Goal: Task Accomplishment & Management: Complete application form

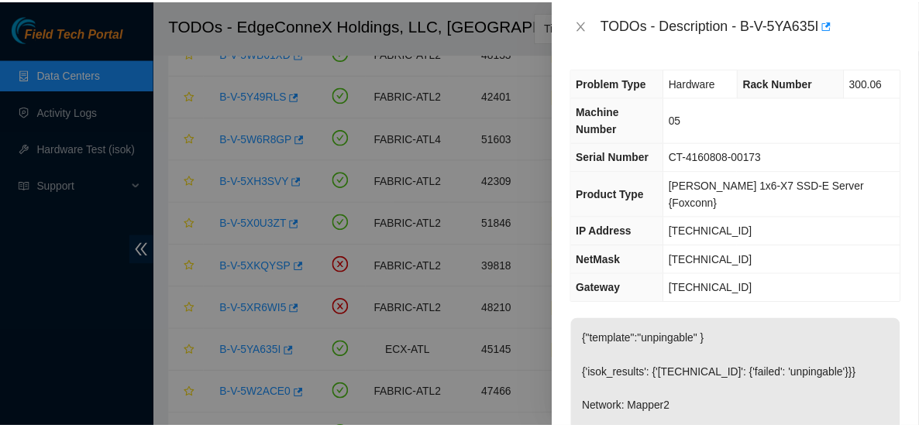
scroll to position [179, 0]
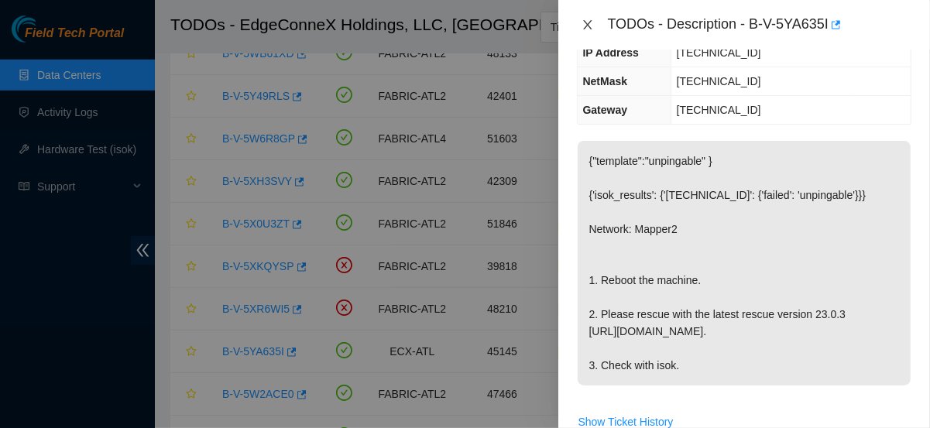
click at [582, 29] on icon "close" at bounding box center [588, 25] width 12 height 12
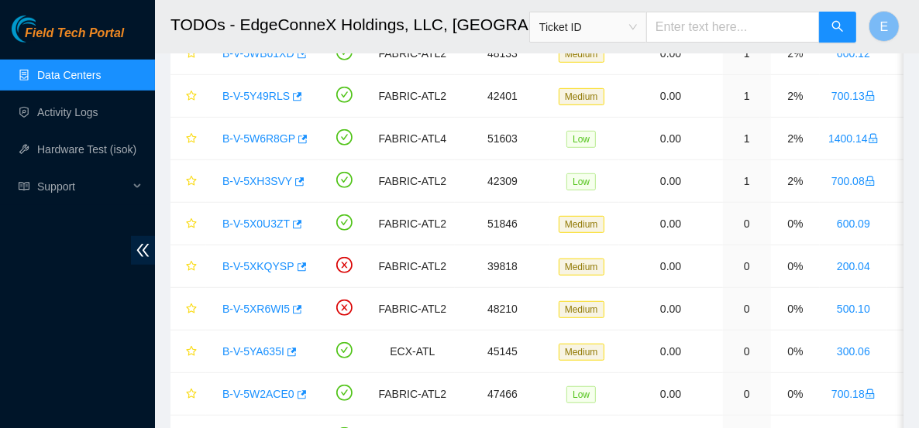
scroll to position [230, 0]
click at [86, 111] on link "Activity Logs" at bounding box center [67, 112] width 61 height 12
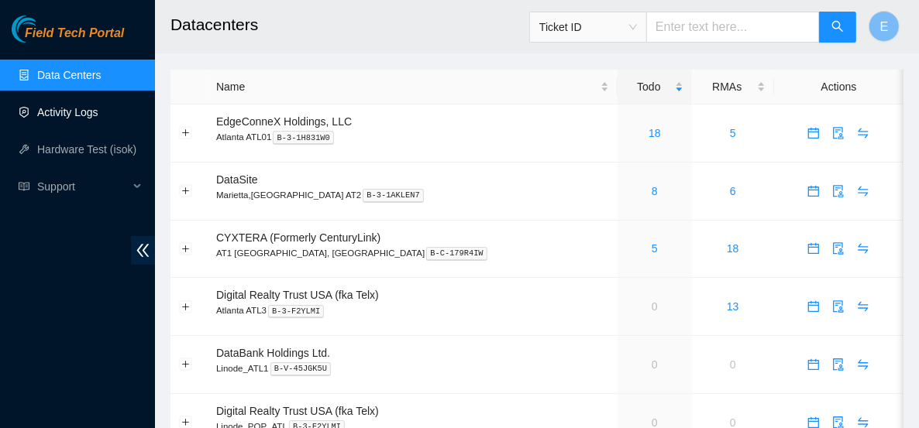
click at [98, 107] on link "Activity Logs" at bounding box center [67, 112] width 61 height 12
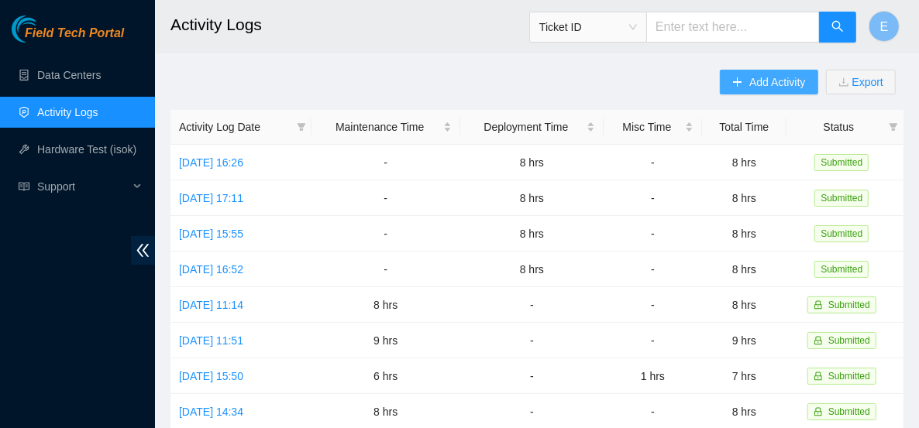
click at [747, 91] on button "Add Activity" at bounding box center [768, 82] width 98 height 25
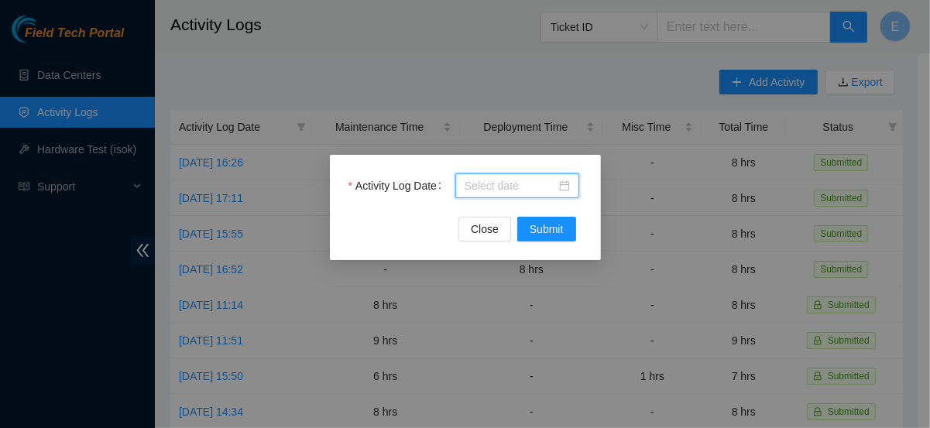
click at [465, 191] on body "Field Tech Portal Data Centers Activity Logs Hardware Test (isok) Support Activ…" at bounding box center [459, 214] width 919 height 428
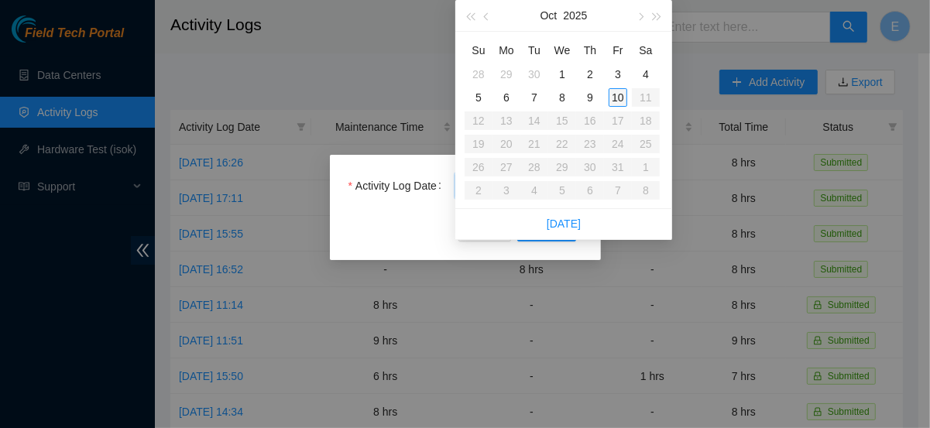
type input "2025-10-10"
click at [627, 91] on td "10" at bounding box center [618, 97] width 28 height 23
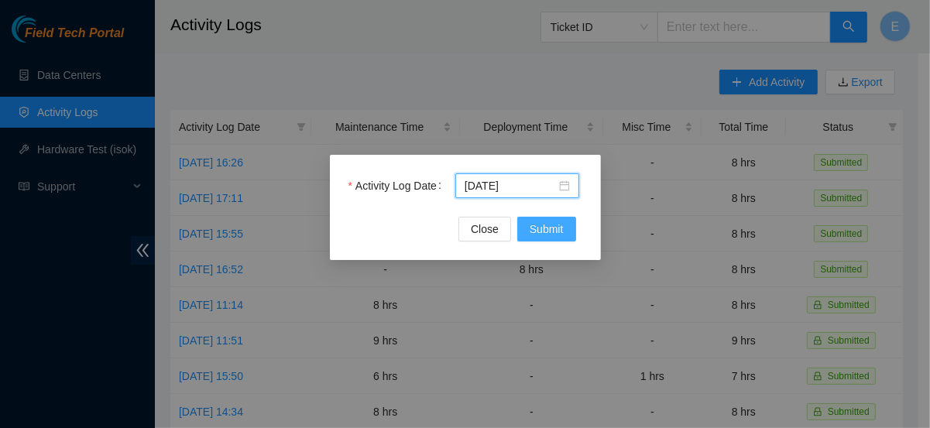
click at [555, 225] on span "Submit" at bounding box center [547, 229] width 34 height 17
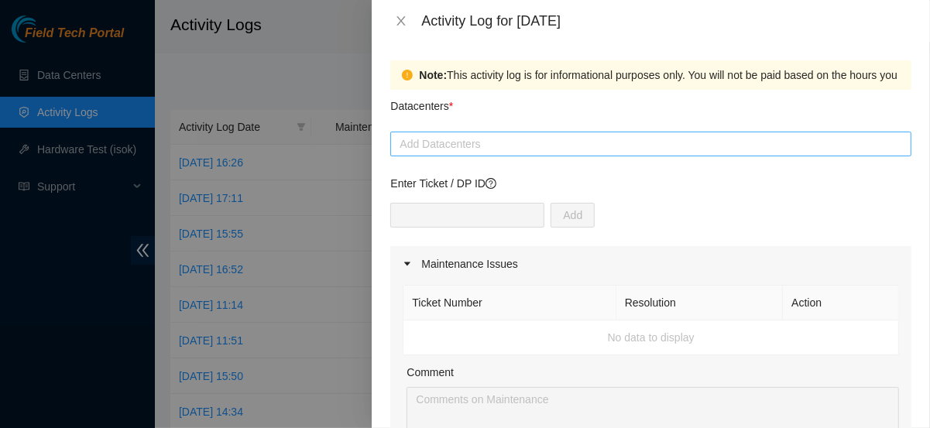
click at [479, 139] on div at bounding box center [650, 144] width 513 height 19
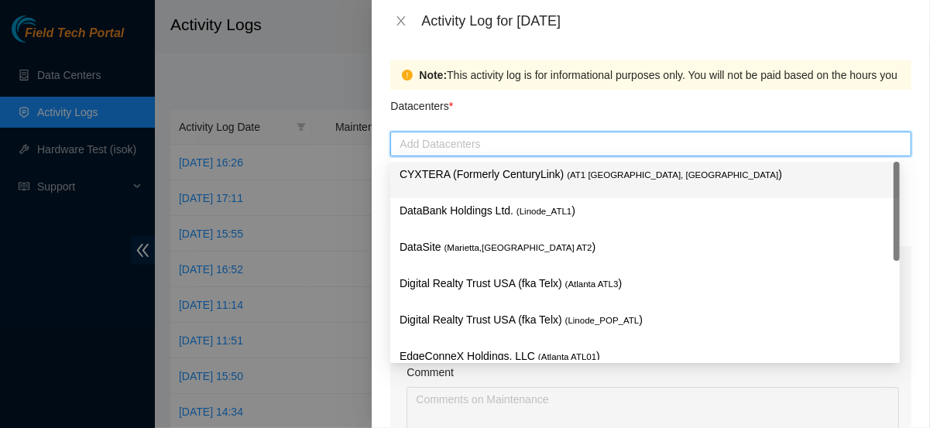
type input "e"
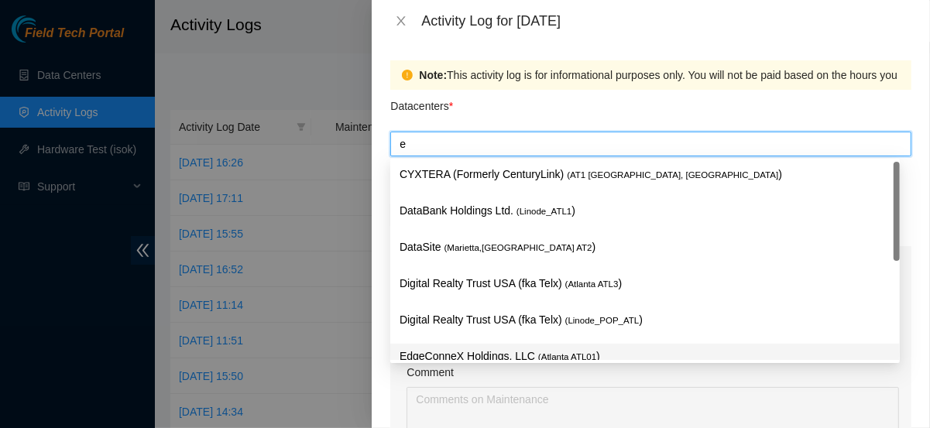
click at [442, 352] on p "EdgeConneX Holdings, LLC ( Atlanta ATL01 )" at bounding box center [645, 357] width 491 height 18
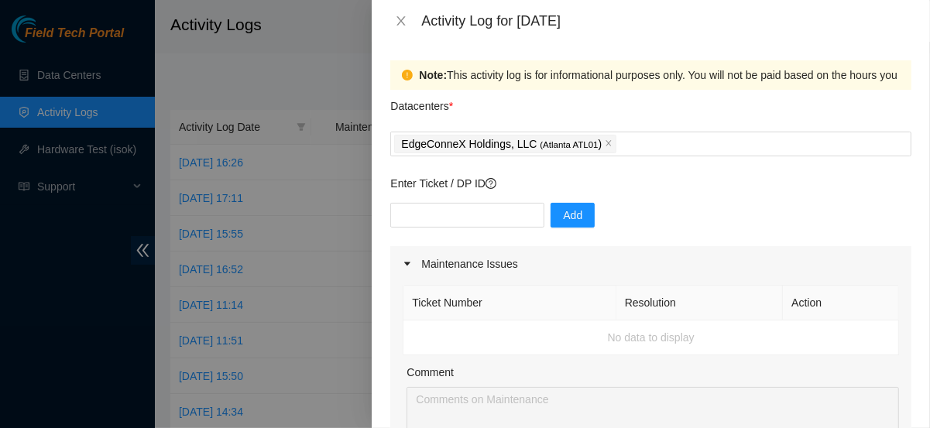
click at [381, 269] on div "Note: This activity log is for informational purposes only. You will not be pai…" at bounding box center [651, 235] width 558 height 386
click at [440, 212] on input "text" at bounding box center [467, 215] width 154 height 25
type input "DP81101"
click at [567, 218] on span "Add" at bounding box center [572, 215] width 19 height 17
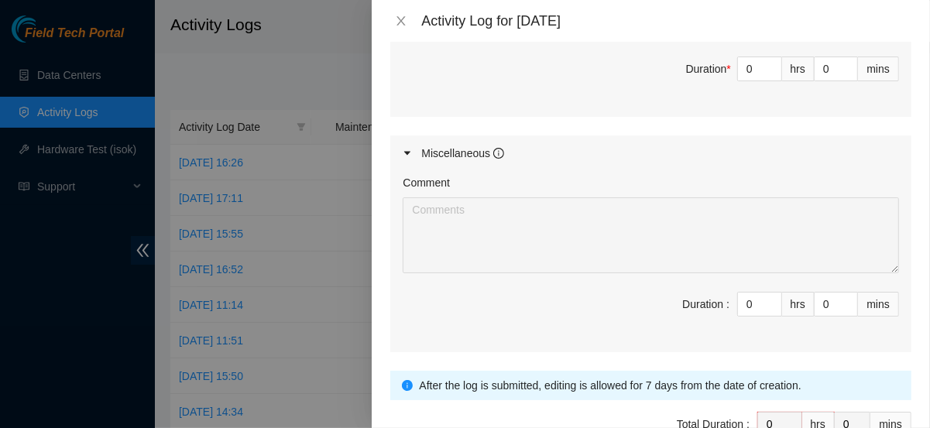
scroll to position [591, 0]
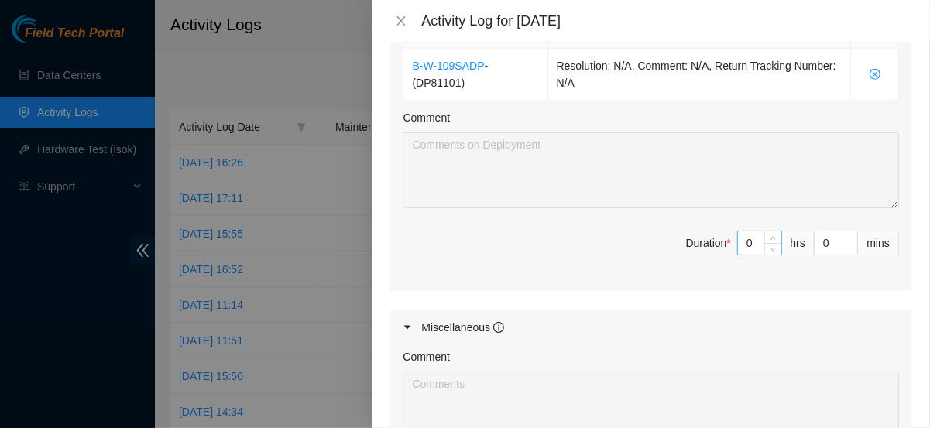
click at [748, 235] on input "0" at bounding box center [759, 243] width 43 height 23
type input "8"
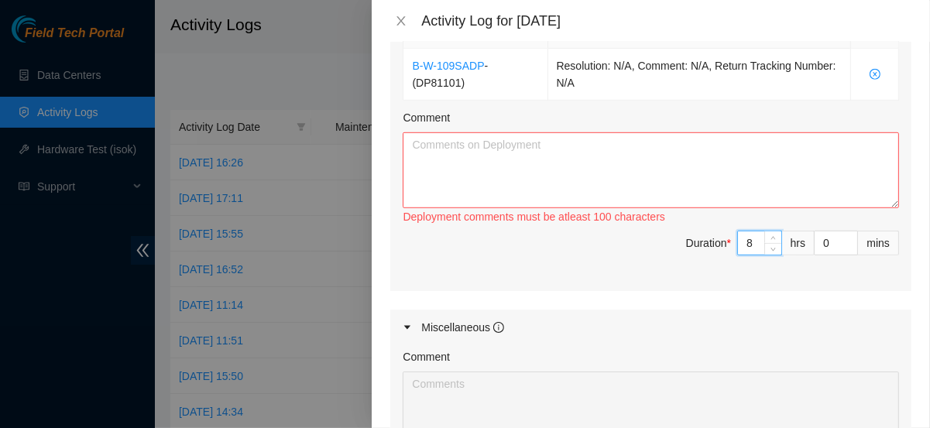
type input "8"
click at [723, 180] on textarea "Comment" at bounding box center [651, 170] width 496 height 76
paste textarea "hello, heres what i did today - finished patching DAC cables - started patching…"
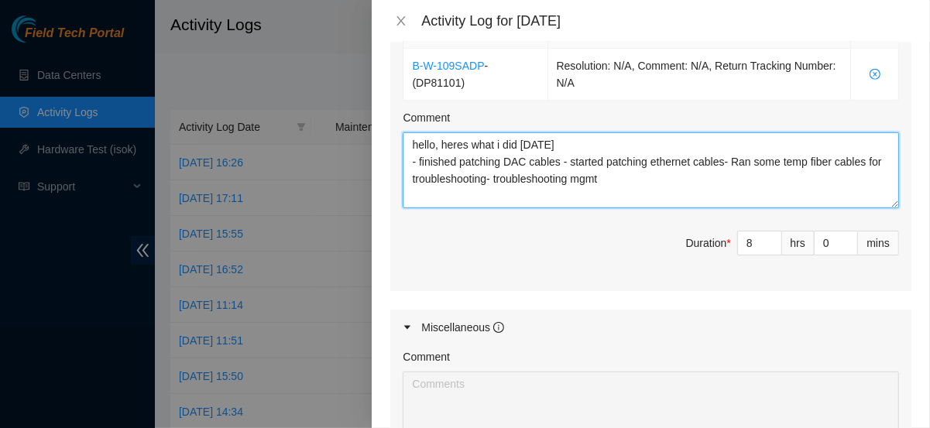
click at [562, 159] on textarea "hello, heres what i did today - finished patching DAC cables - started patching…" at bounding box center [651, 170] width 496 height 76
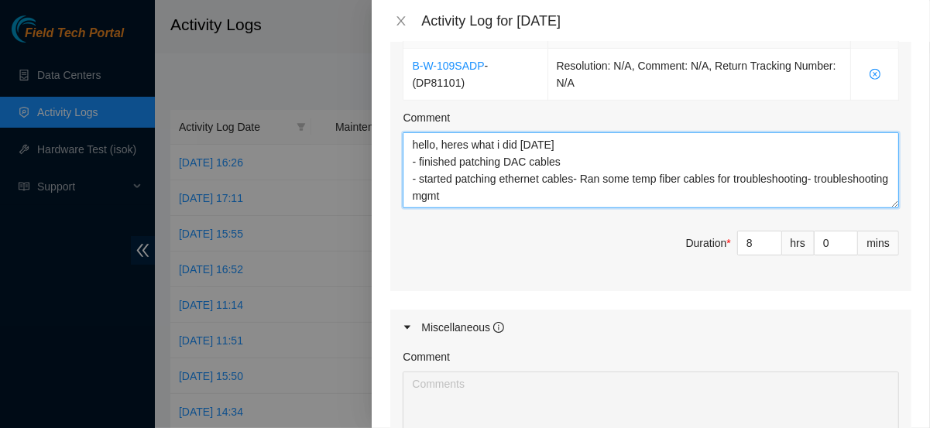
click at [574, 172] on textarea "hello, heres what i did today - finished patching DAC cables - started patching…" at bounding box center [651, 170] width 496 height 76
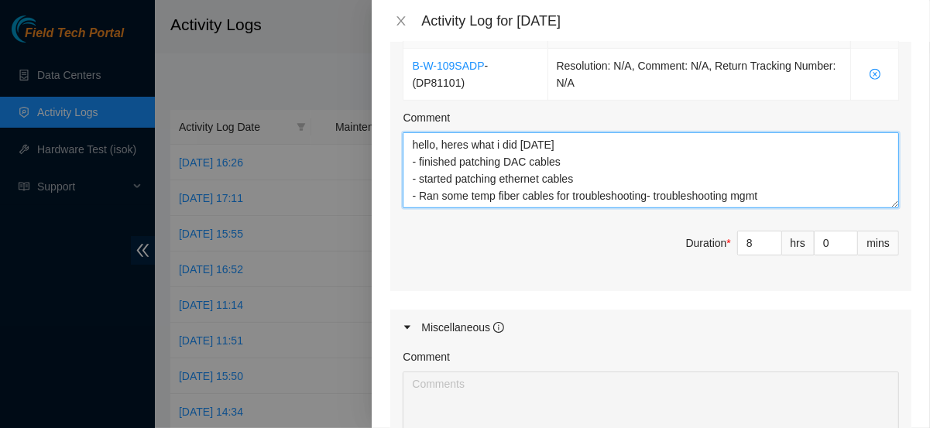
click at [647, 193] on textarea "hello, heres what i did today - finished patching DAC cables - started patching…" at bounding box center [651, 170] width 496 height 76
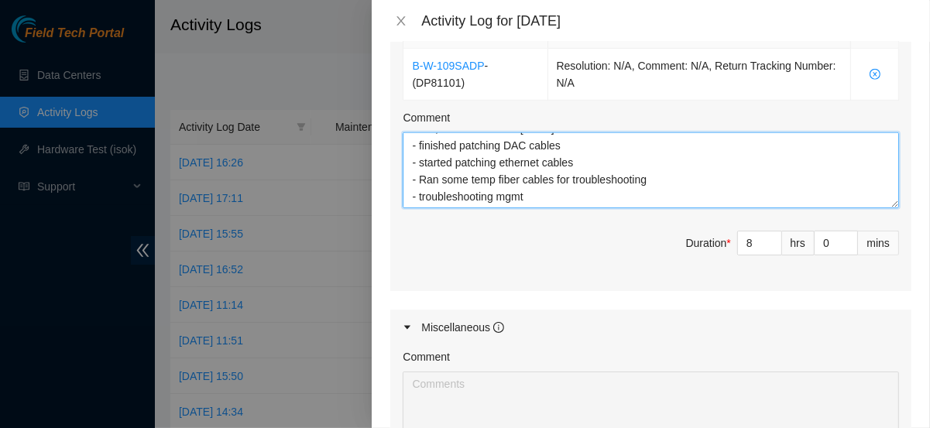
scroll to position [0, 0]
click at [647, 193] on textarea "hello, heres what i did today - finished patching DAC cables - started patching…" at bounding box center [651, 170] width 496 height 76
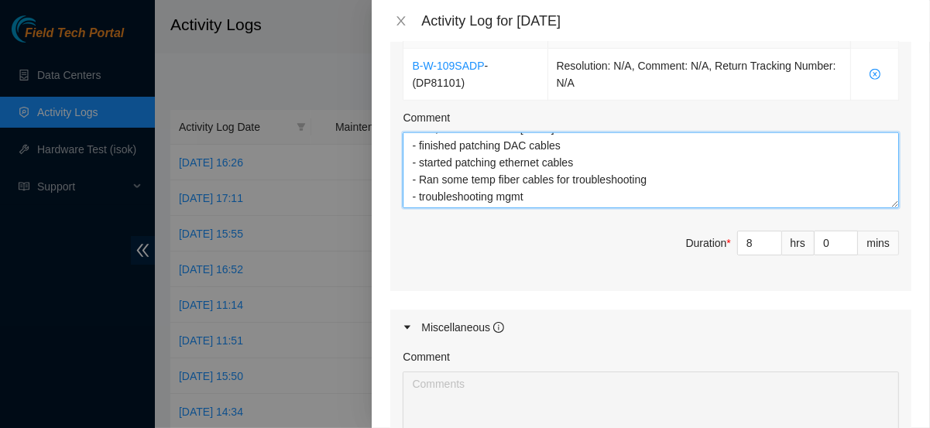
click at [565, 185] on textarea "hello, heres what i did today - finished patching DAC cables - started patching…" at bounding box center [651, 170] width 496 height 76
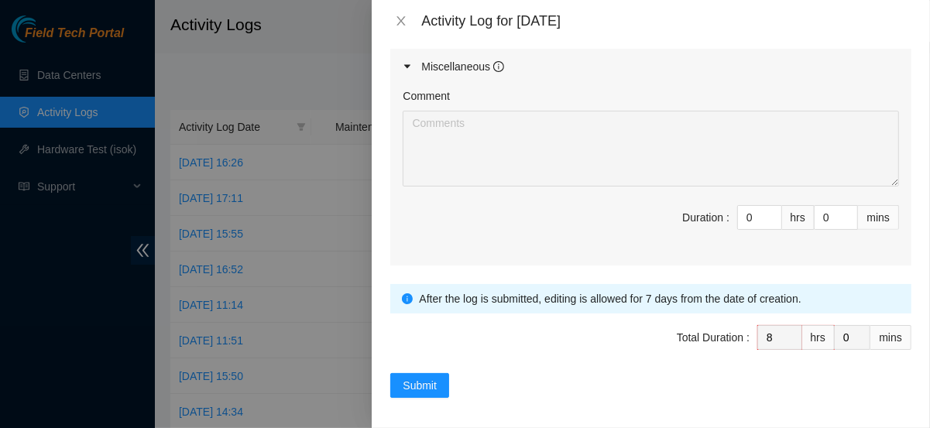
scroll to position [853, 0]
type textarea "hello, heres what i did today - finished patching DAC cables - started patching…"
click at [410, 381] on span "Submit" at bounding box center [420, 384] width 34 height 17
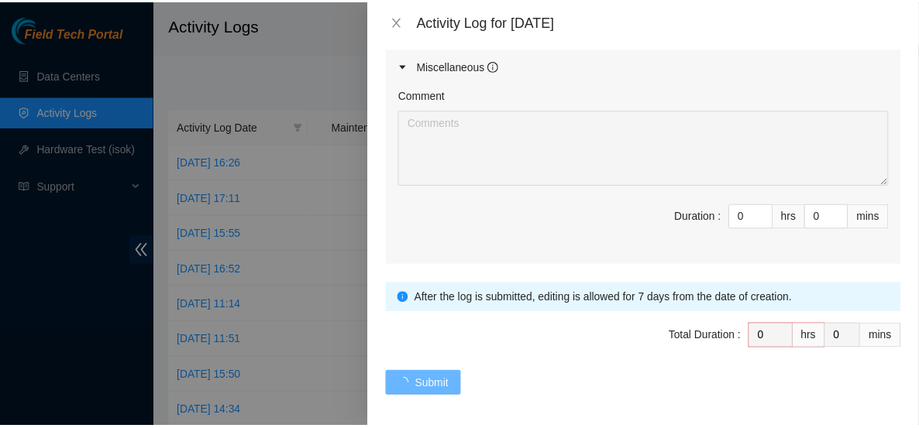
scroll to position [0, 0]
